Goal: Transaction & Acquisition: Purchase product/service

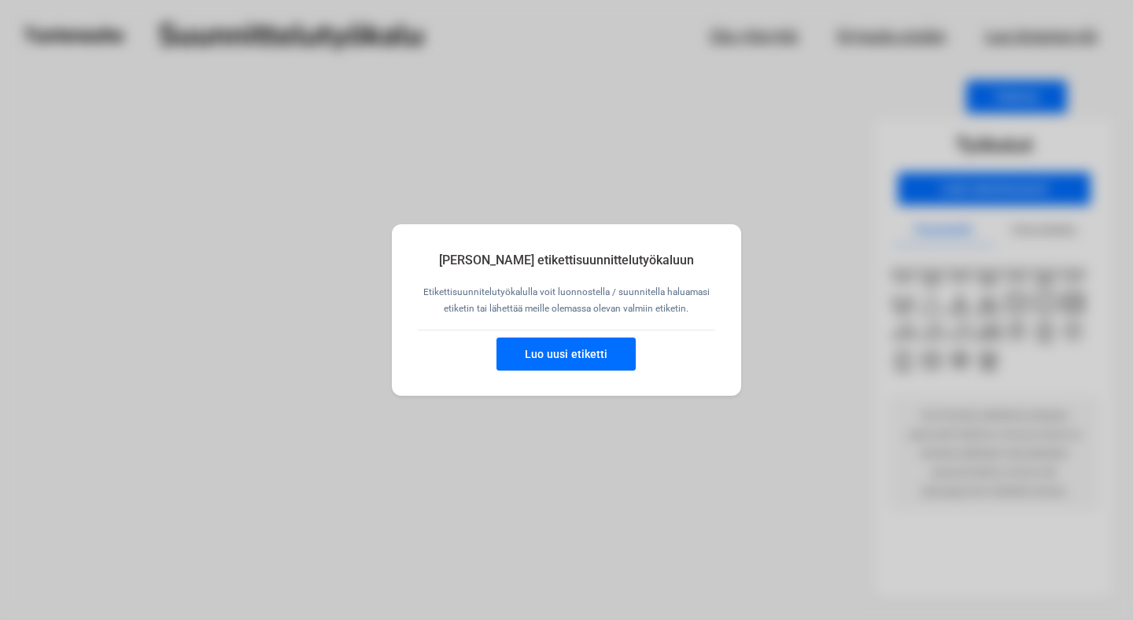
click at [579, 360] on button "Luo uusi etiketti" at bounding box center [566, 354] width 139 height 33
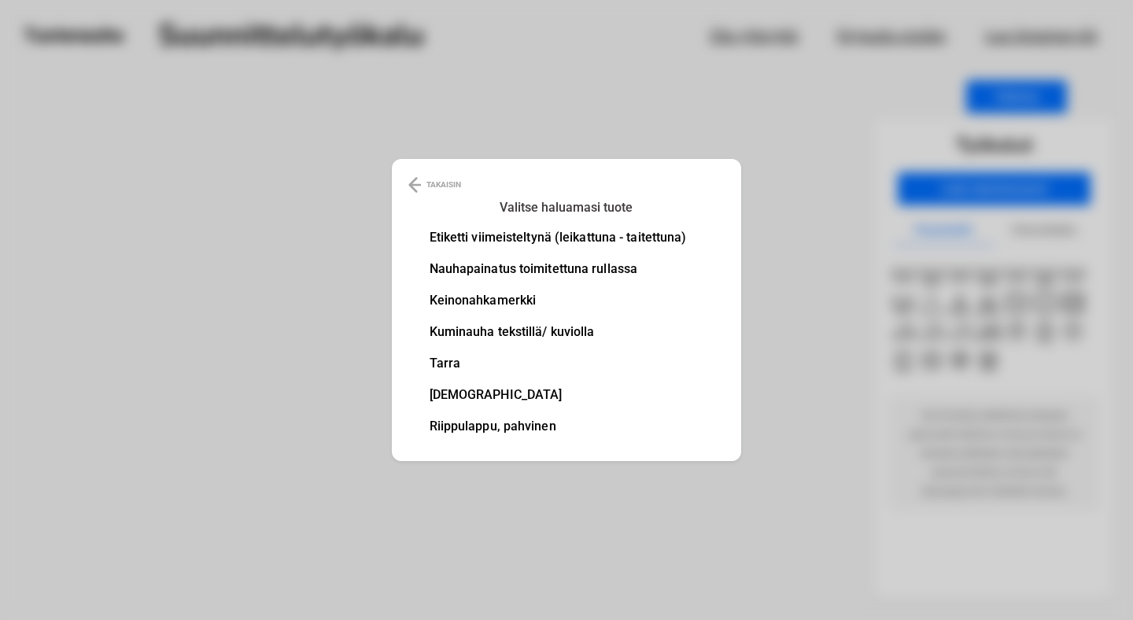
click at [508, 303] on li "Keinonahkamerkki" at bounding box center [558, 300] width 257 height 13
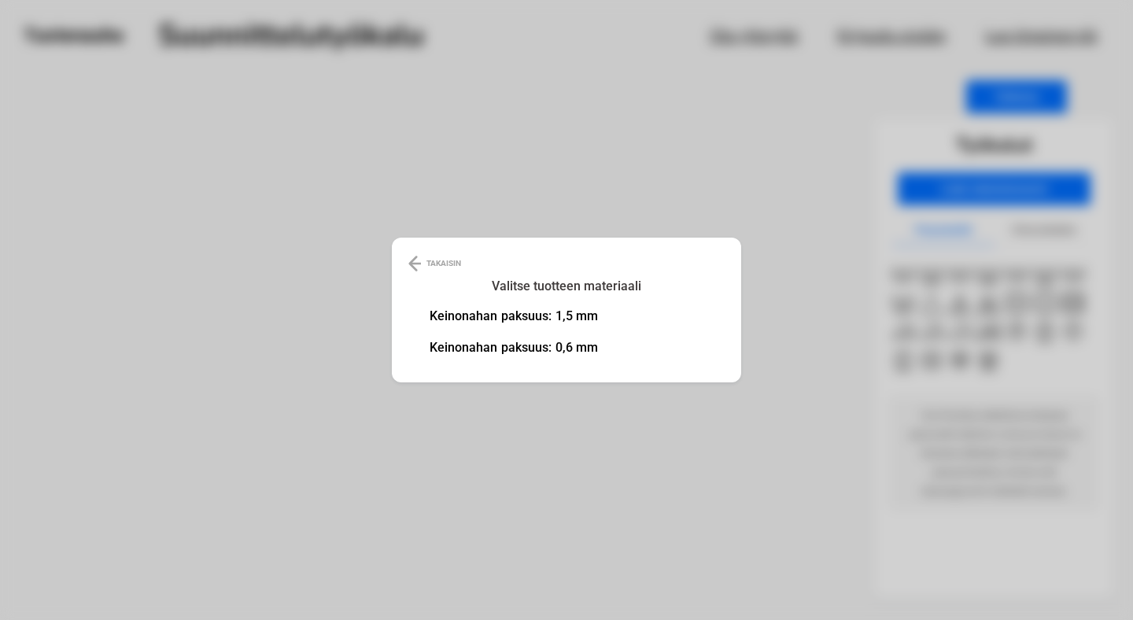
click at [548, 356] on ul "Keinonahan paksuus: 1,5 mm Keinonahan paksuus: 0,6 mm" at bounding box center [514, 341] width 169 height 63
click at [548, 354] on li "Keinonahan paksuus: 0,6 mm" at bounding box center [514, 348] width 169 height 13
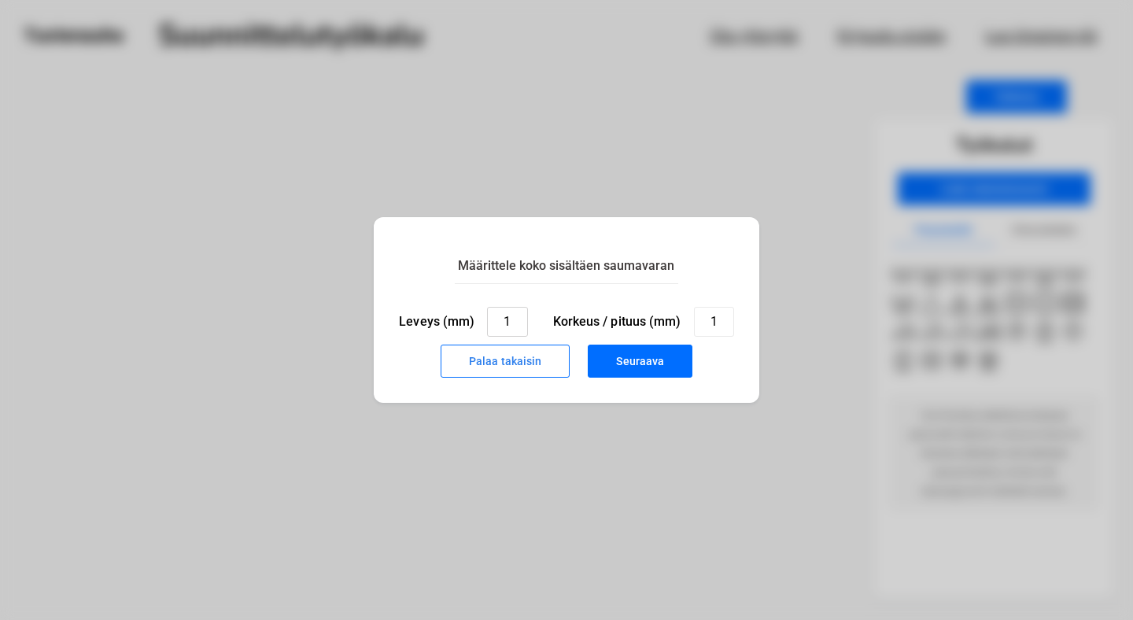
drag, startPoint x: 517, startPoint y: 323, endPoint x: 507, endPoint y: 323, distance: 10.2
click at [512, 323] on input "1" at bounding box center [507, 322] width 40 height 30
type input "30"
click at [619, 354] on button "Seuraava" at bounding box center [640, 361] width 105 height 33
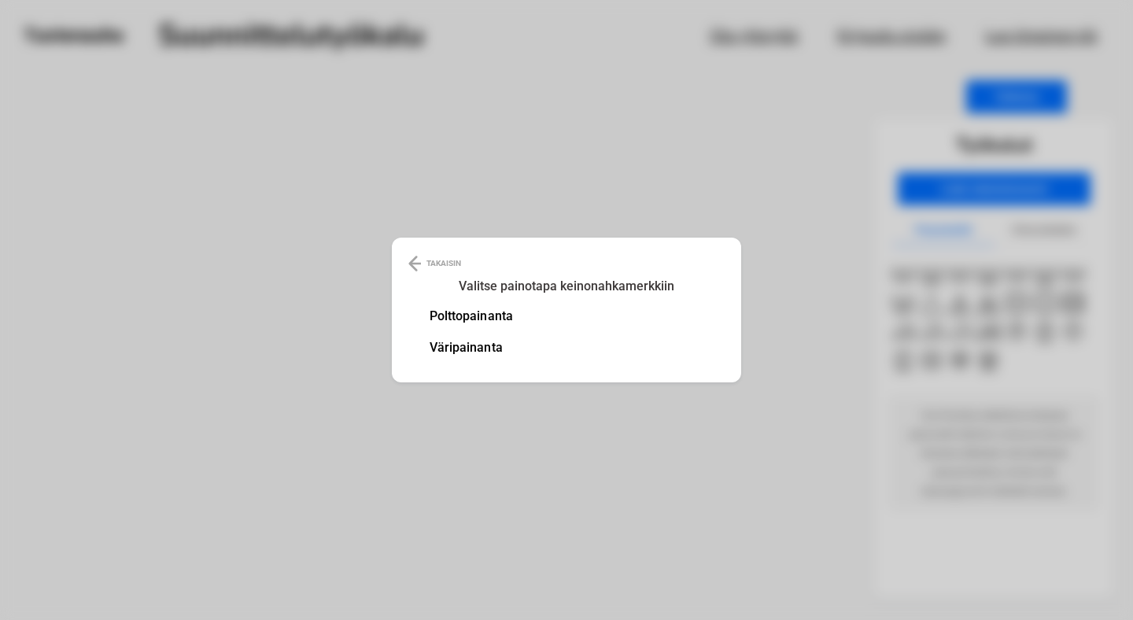
click at [496, 316] on li "Polttopainanta" at bounding box center [471, 316] width 83 height 13
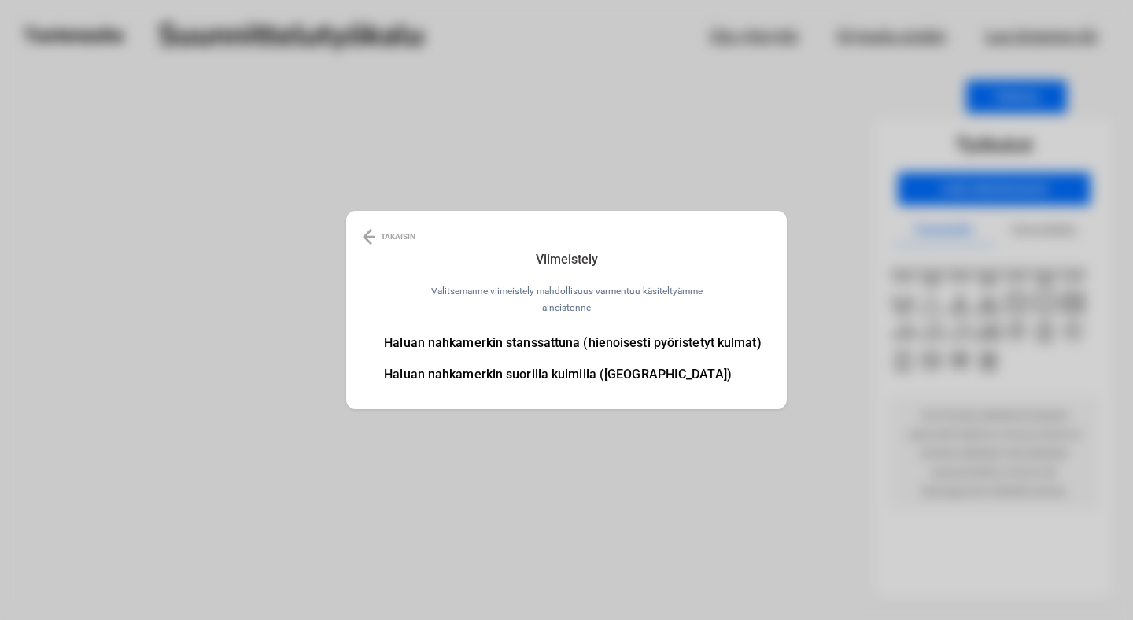
click at [707, 349] on li "Haluan nahkamerkin stanssattuna (hienoisesti pyöristetyt kulmat)" at bounding box center [572, 343] width 377 height 13
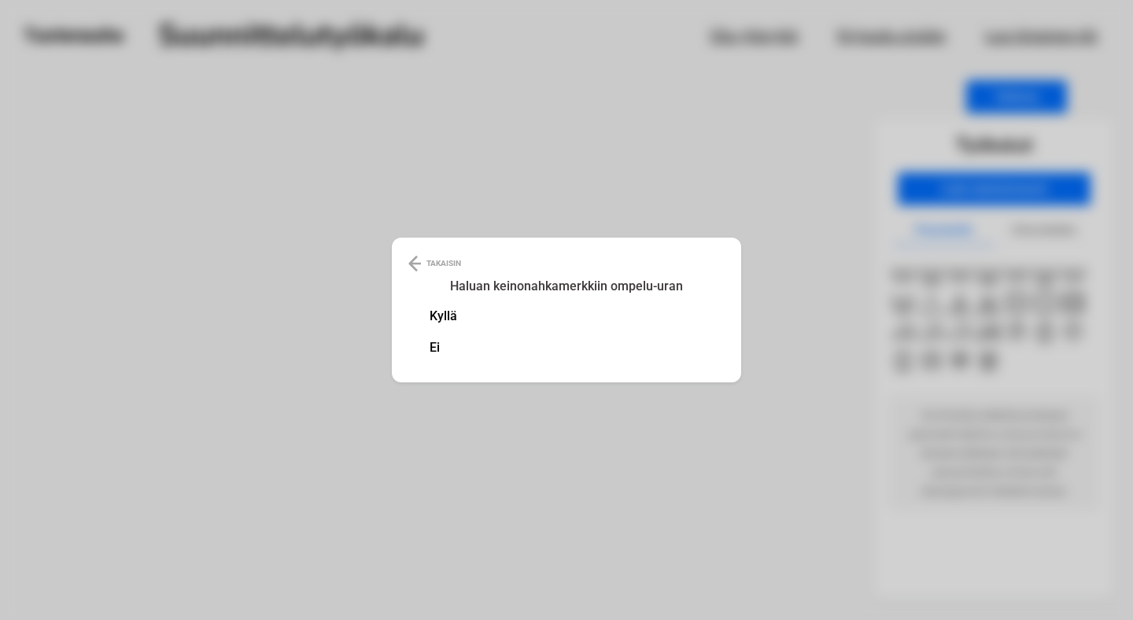
click at [444, 313] on li "Kyllä" at bounding box center [444, 316] width 28 height 13
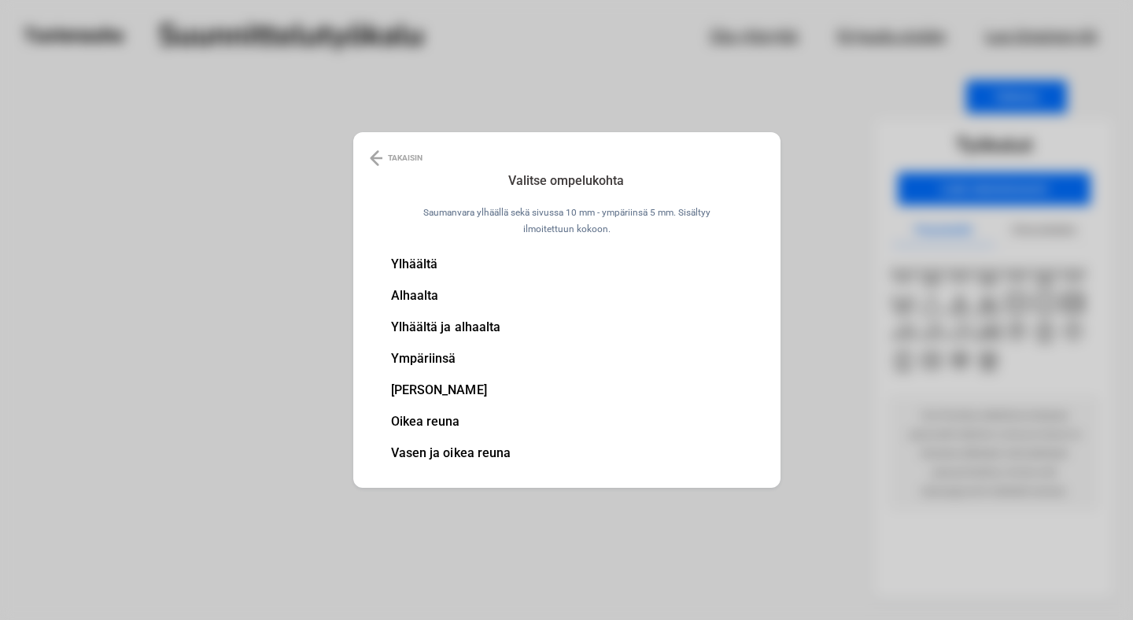
click at [430, 358] on li "Ympäriinsä" at bounding box center [451, 359] width 120 height 13
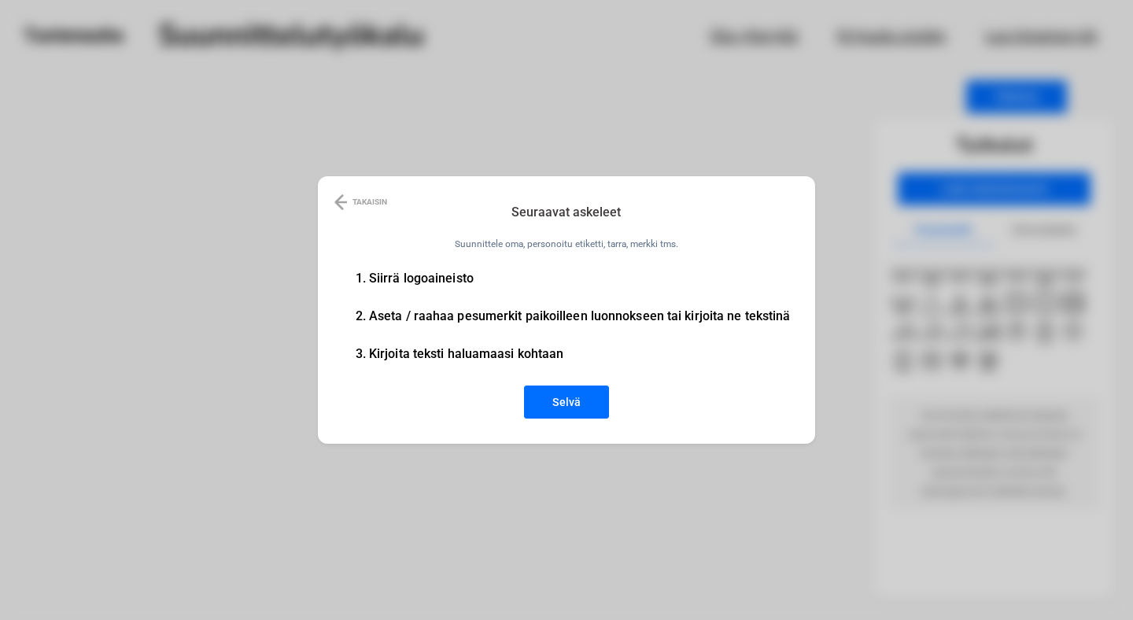
click at [574, 409] on button "Selvä" at bounding box center [566, 402] width 85 height 33
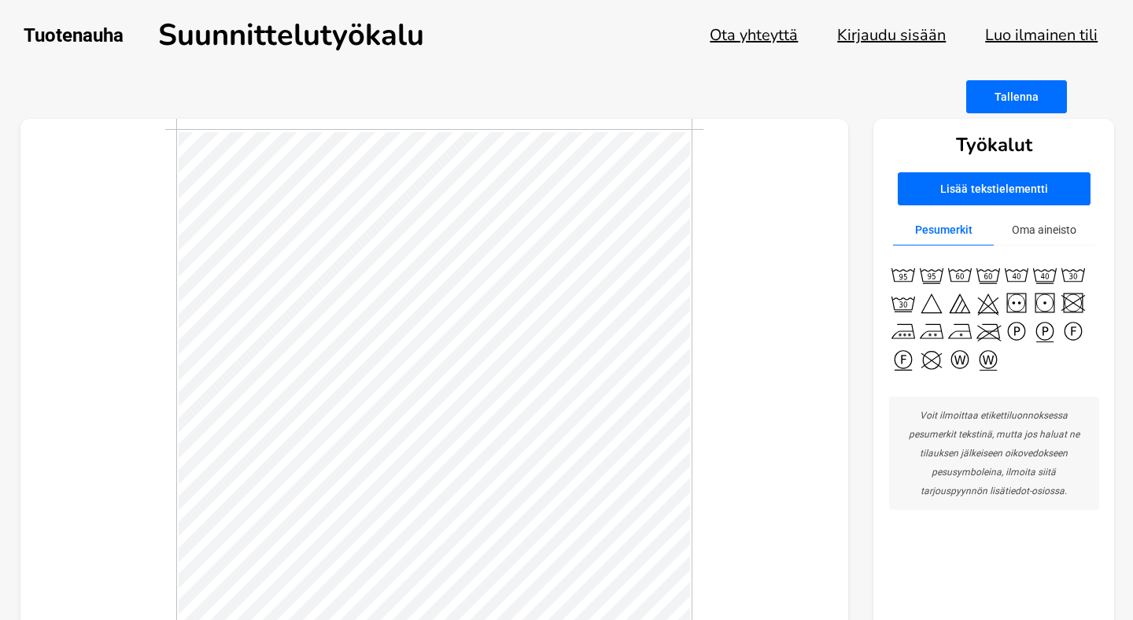
scroll to position [57, 0]
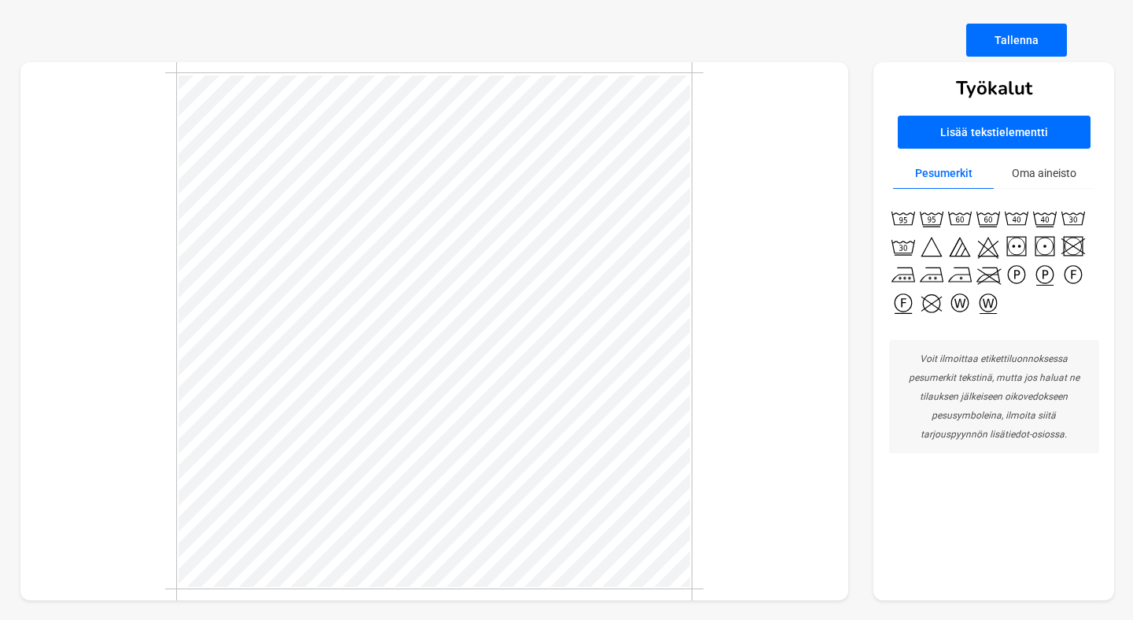
click at [1063, 170] on button "Oma aineisto" at bounding box center [1044, 173] width 101 height 31
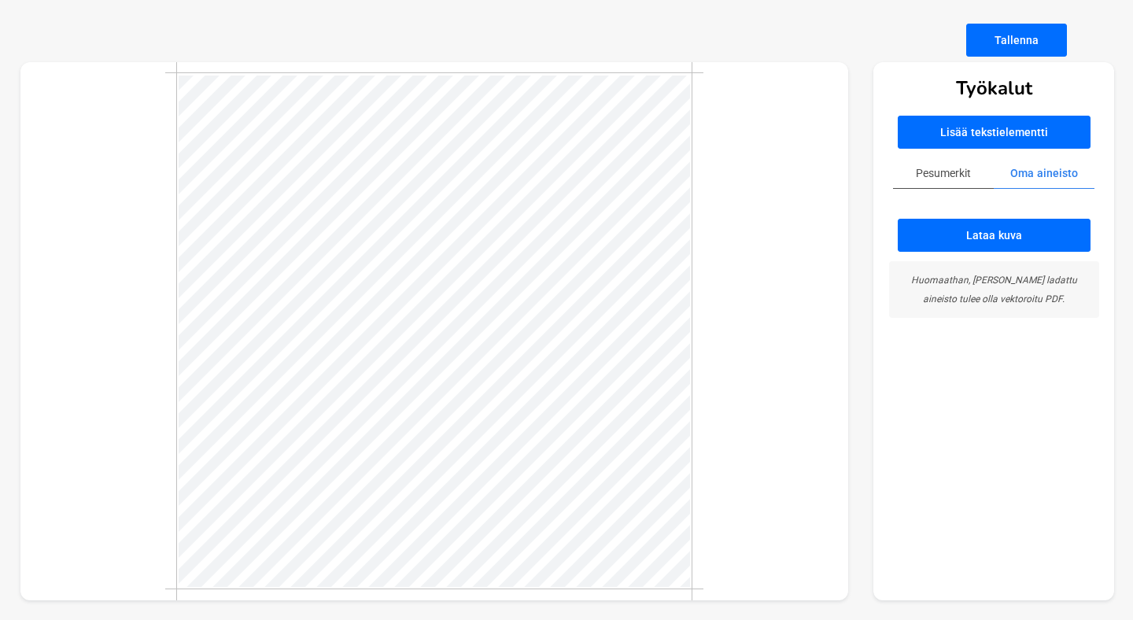
click at [999, 241] on button "Lataa kuva" at bounding box center [994, 235] width 193 height 33
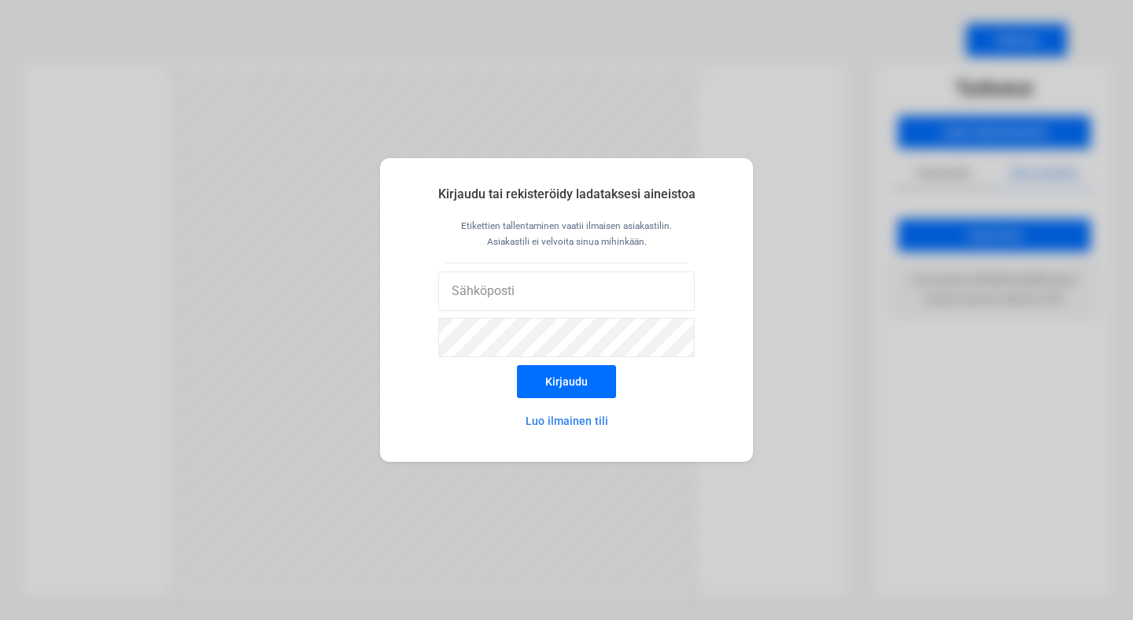
click at [849, 359] on div "Kirjaudu tai rekisteröidy ladataksesi aineistoa Etikettien tallentaminen vaatii…" at bounding box center [566, 310] width 1133 height 620
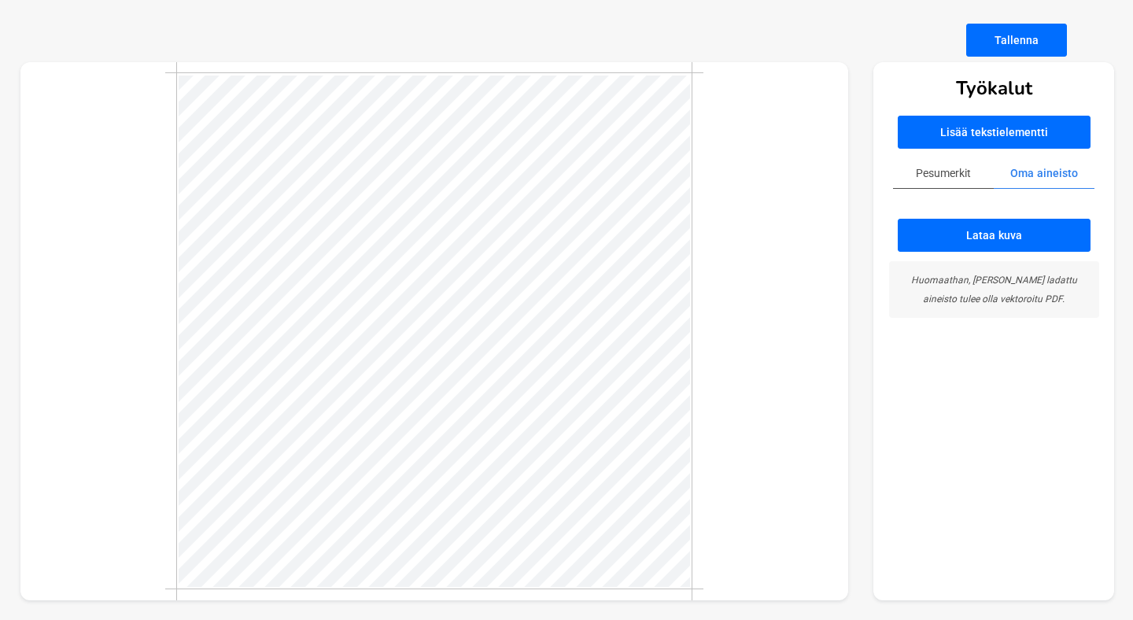
click at [1001, 233] on button "Lataa kuva" at bounding box center [994, 235] width 193 height 33
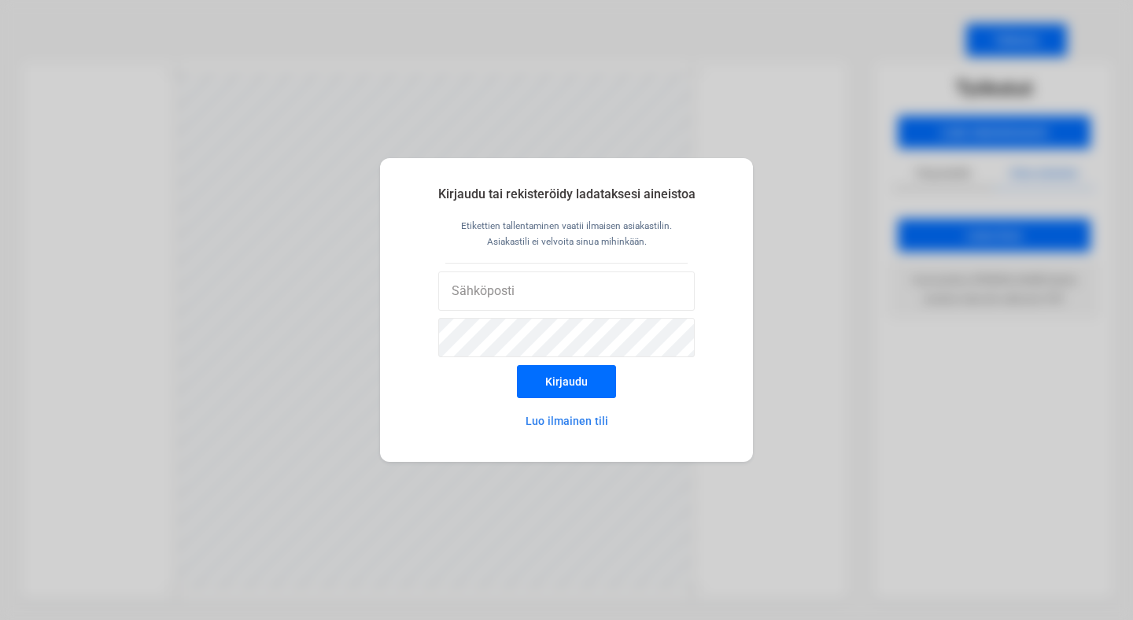
click at [833, 316] on div "Kirjaudu tai rekisteröidy ladataksesi aineistoa Etikettien tallentaminen vaatii…" at bounding box center [566, 310] width 1133 height 620
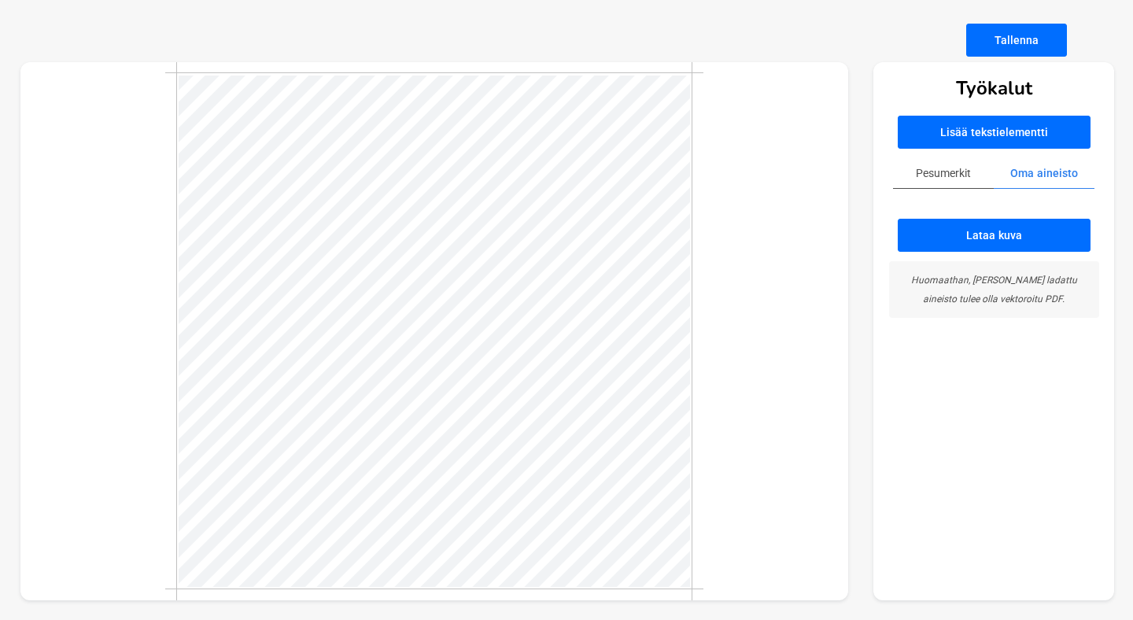
click at [932, 180] on button "Pesumerkit" at bounding box center [943, 173] width 101 height 31
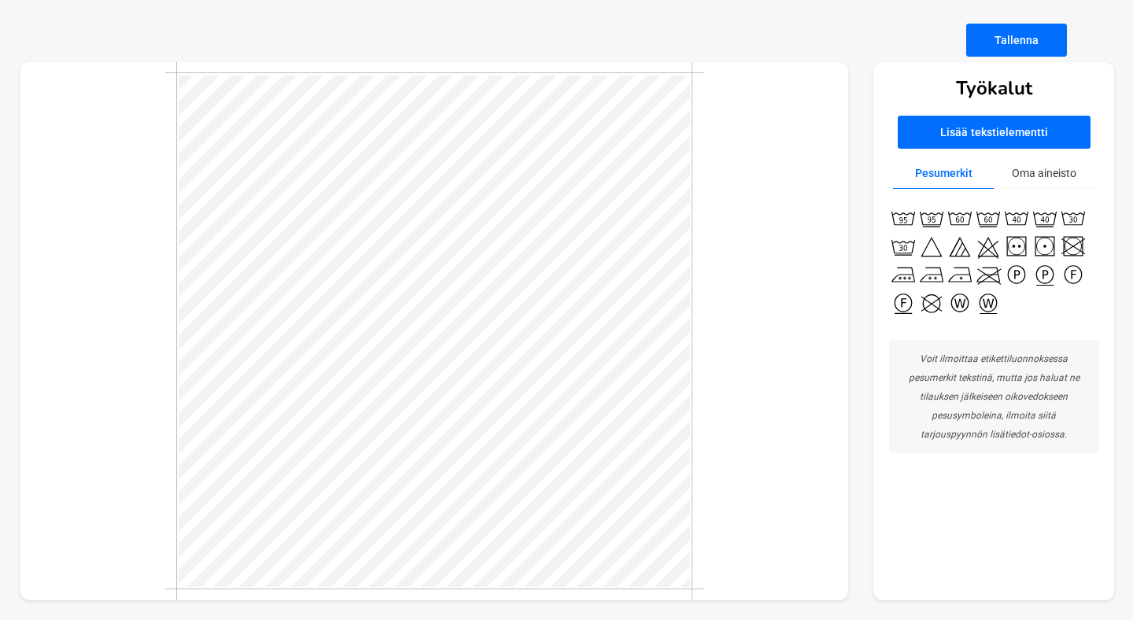
click at [1033, 174] on button "Oma aineisto" at bounding box center [1044, 173] width 101 height 31
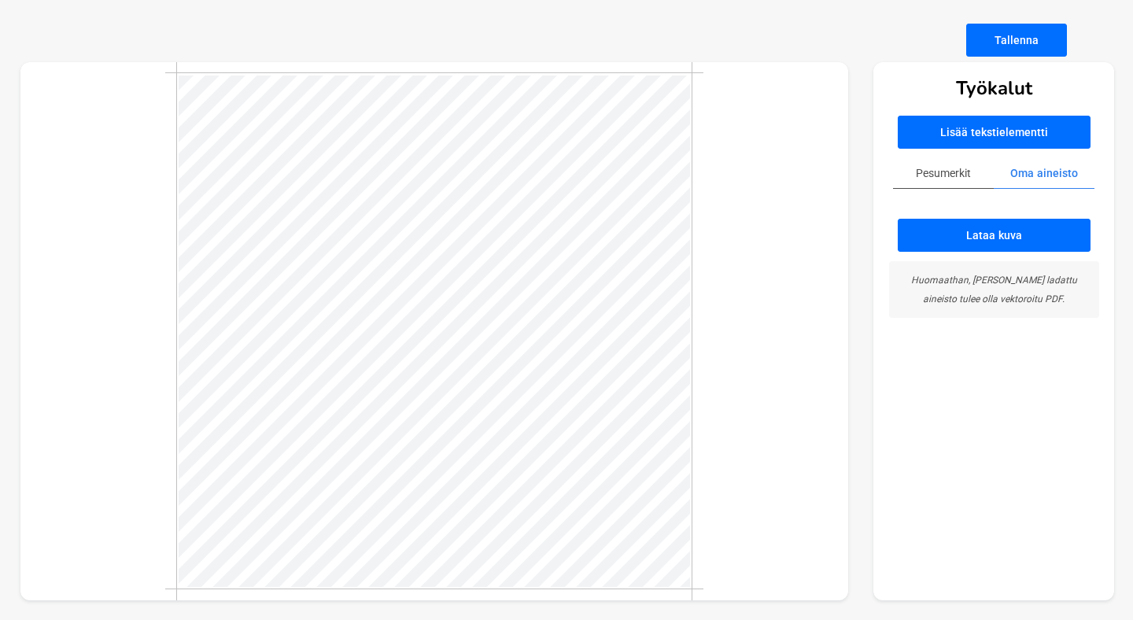
click at [1006, 120] on button "Lisää tekstielementti" at bounding box center [994, 132] width 193 height 33
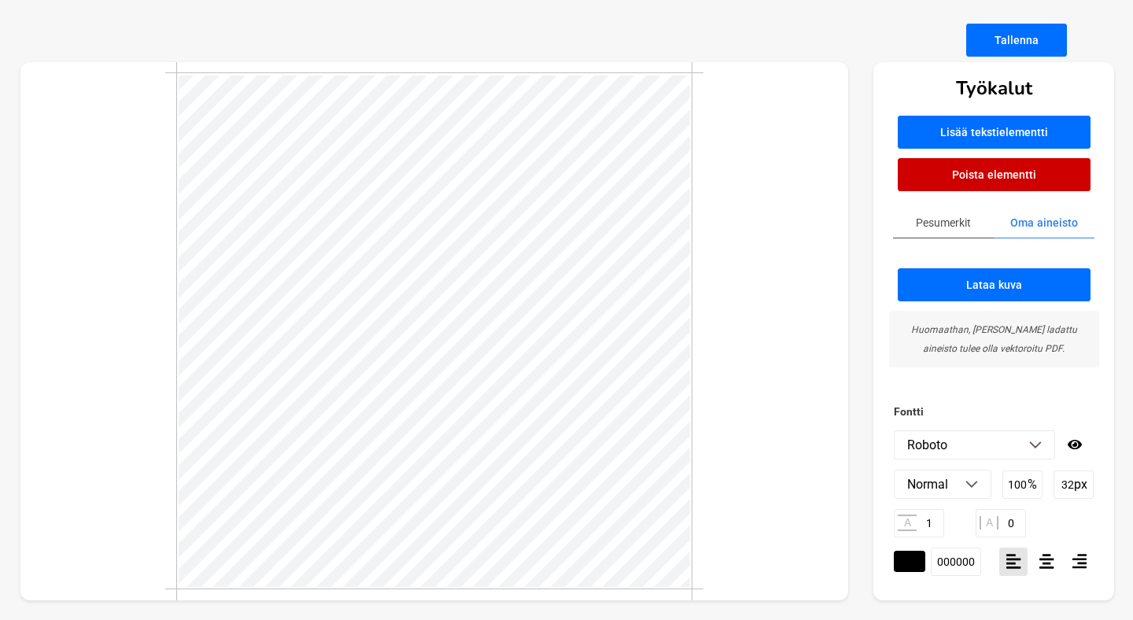
click at [1036, 443] on img at bounding box center [1035, 445] width 13 height 8
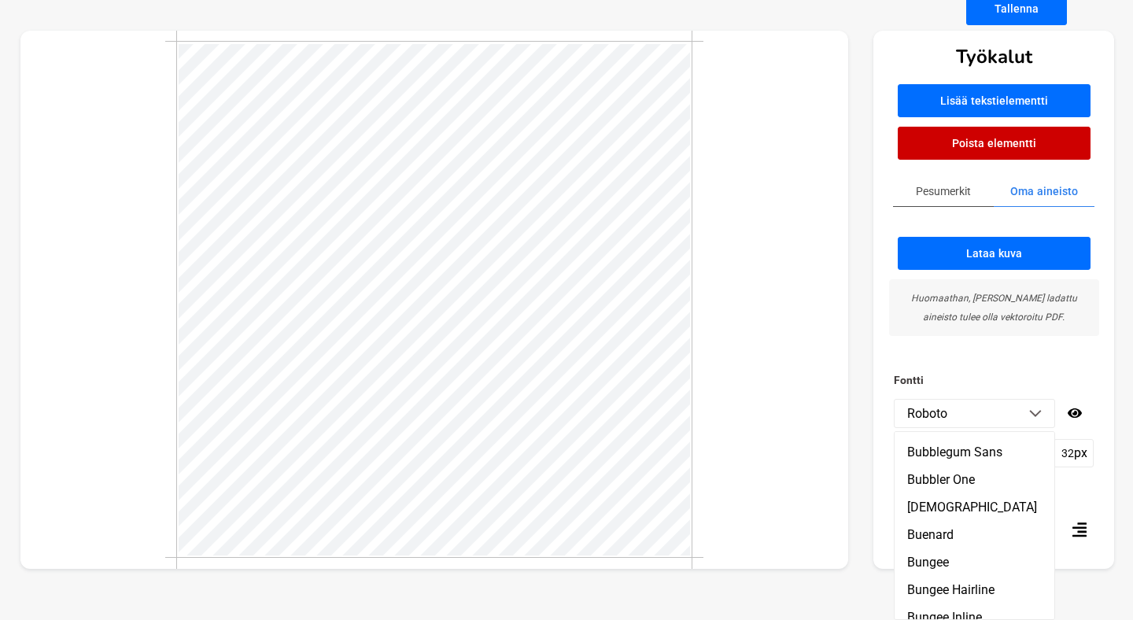
scroll to position [0, 0]
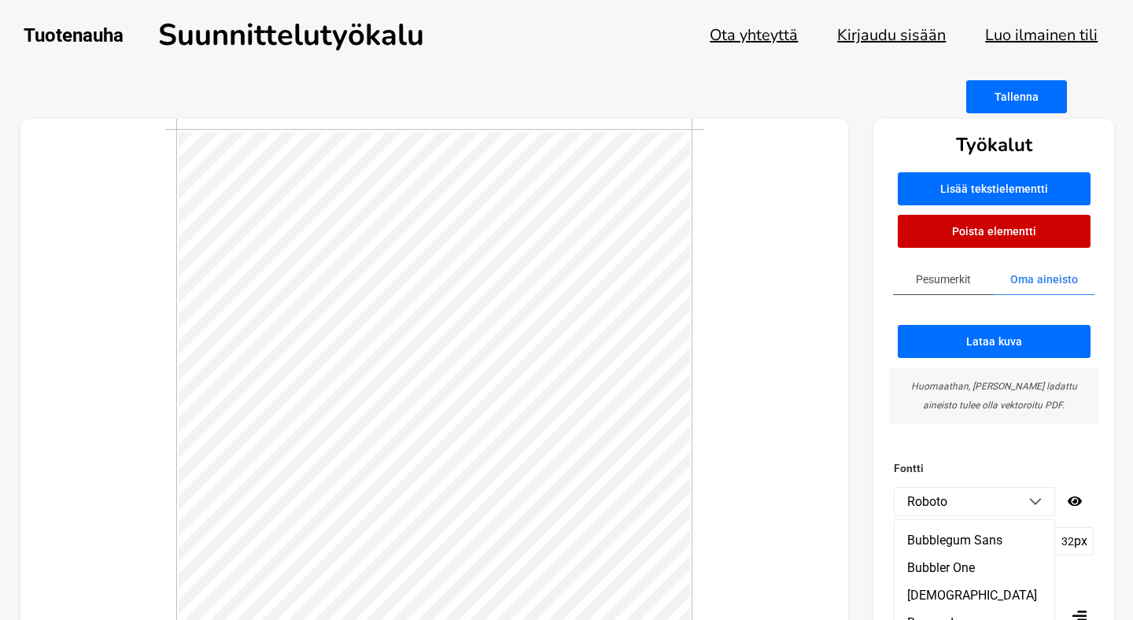
click at [1003, 347] on button "Lataa kuva" at bounding box center [994, 341] width 193 height 33
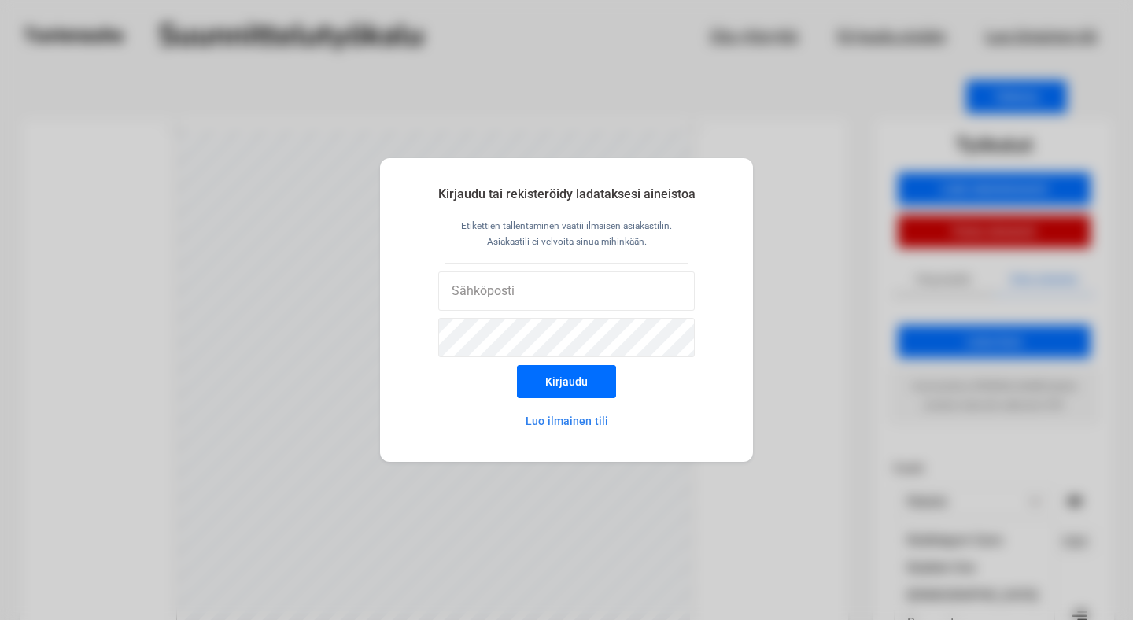
click at [567, 428] on button "Luo ilmainen tili" at bounding box center [567, 420] width 138 height 31
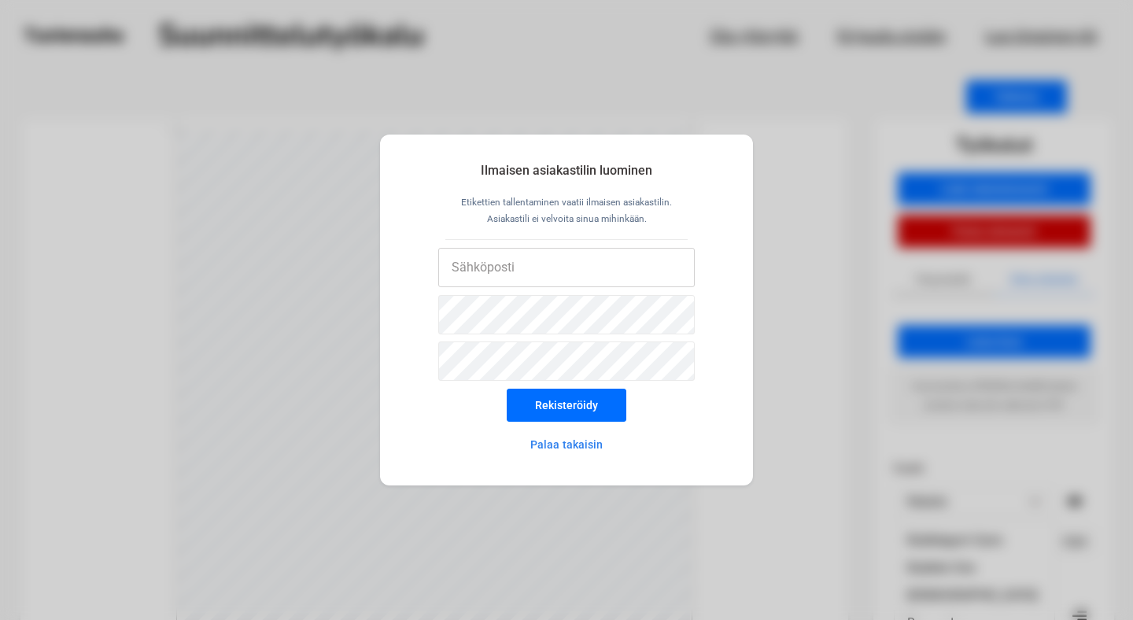
click at [536, 269] on input "email" at bounding box center [566, 267] width 257 height 39
type input "[EMAIL_ADDRESS][DOMAIN_NAME]"
click at [592, 404] on button "Rekisteröidy" at bounding box center [567, 405] width 120 height 33
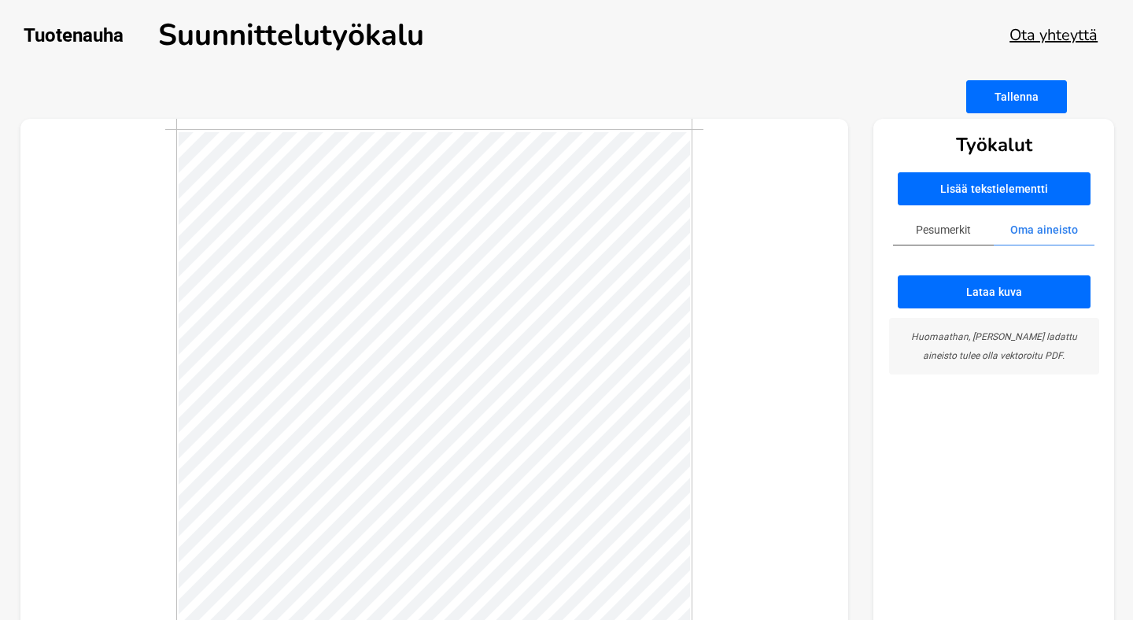
click at [175, 223] on div at bounding box center [434, 388] width 538 height 538
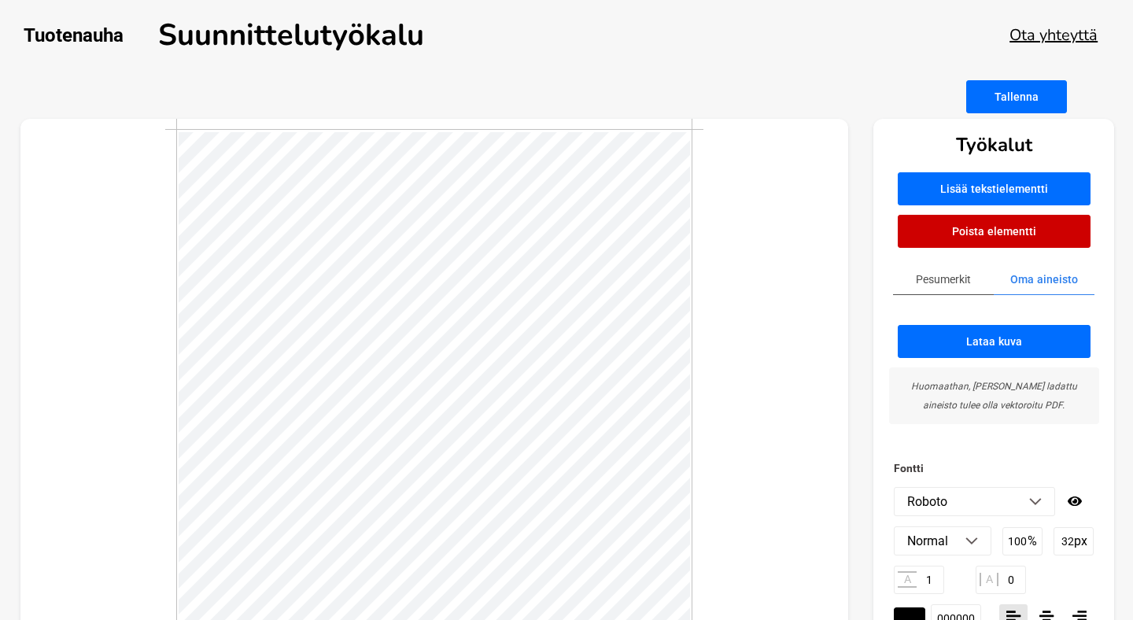
click at [1017, 231] on button "Poista elementti" at bounding box center [994, 231] width 193 height 33
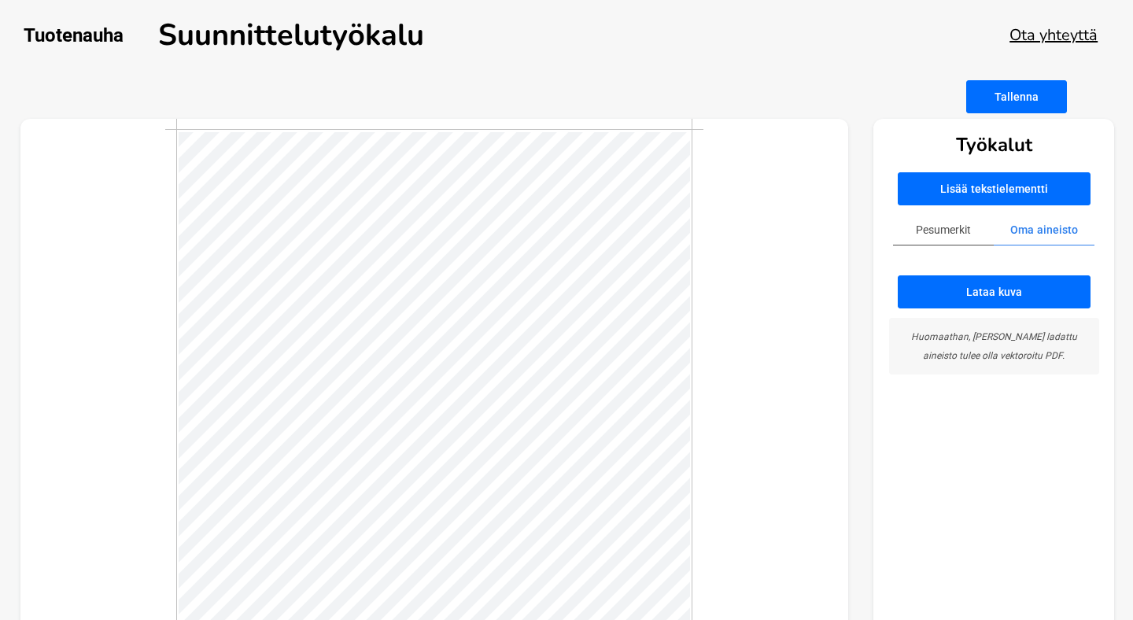
click at [1027, 300] on button "Lataa kuva" at bounding box center [994, 291] width 193 height 33
click at [1014, 342] on p "Huomaathan, [PERSON_NAME] ladattu aineisto tulee olla vektoroitu PDF." at bounding box center [994, 346] width 191 height 38
click at [1006, 296] on button "Lataa kuva" at bounding box center [994, 291] width 193 height 33
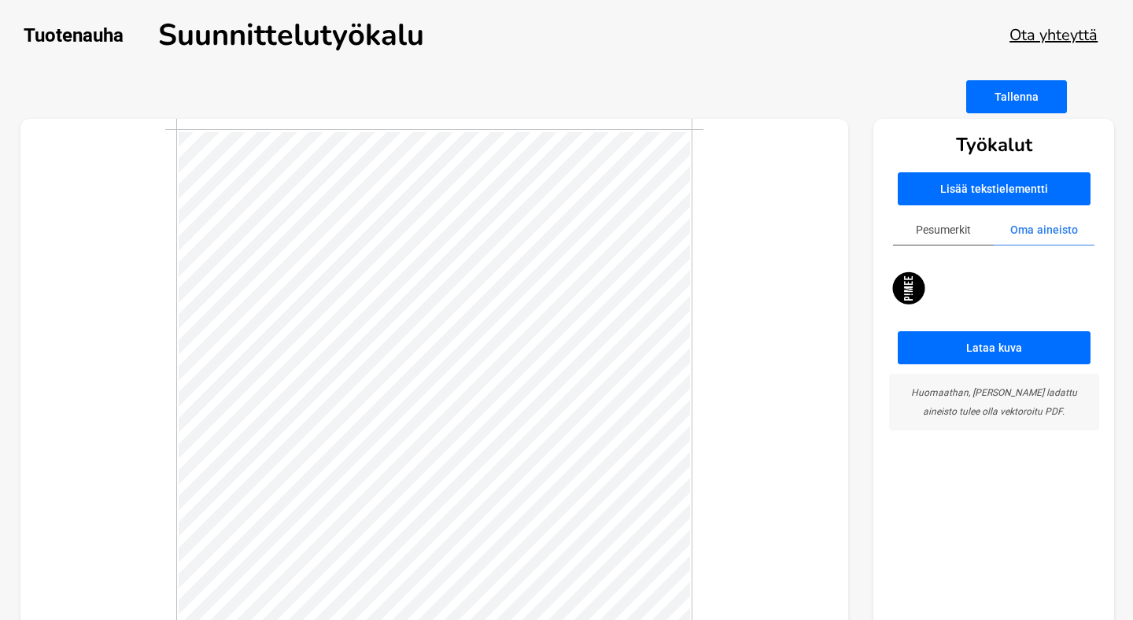
click at [1040, 228] on button "Oma aineisto" at bounding box center [1044, 230] width 101 height 31
